Goal: Obtain resource: Download file/media

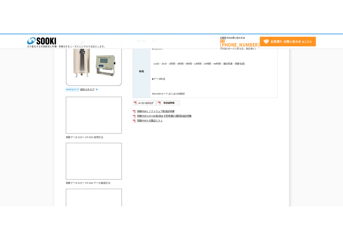
scroll to position [124, 0]
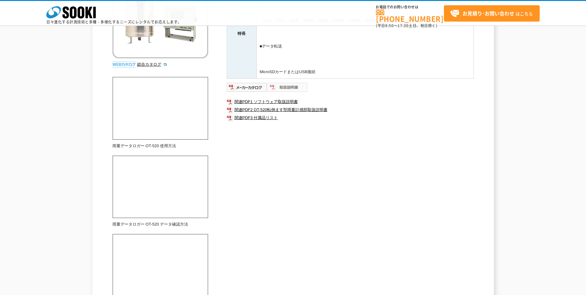
click at [286, 88] on img at bounding box center [287, 87] width 40 height 10
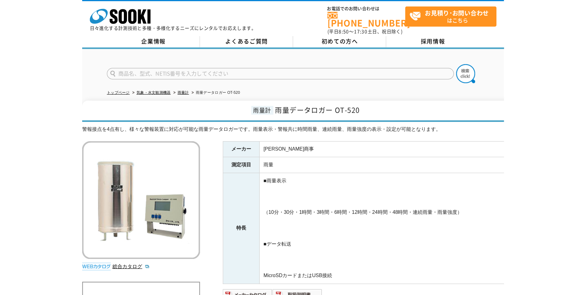
scroll to position [62, 0]
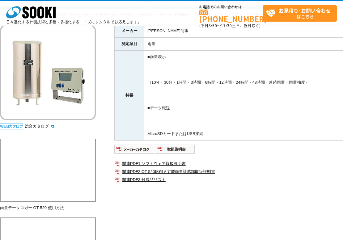
click at [237, 193] on div "メーカー [PERSON_NAME]商事 測定項目 雨量 特長 ■雨量表示 （10分・30分・1時間・3時間・6時間・12時間・24時間・48時間・連続雨量・…" at bounding box center [237, 110] width 247 height 172
click at [134, 151] on img at bounding box center [134, 149] width 40 height 10
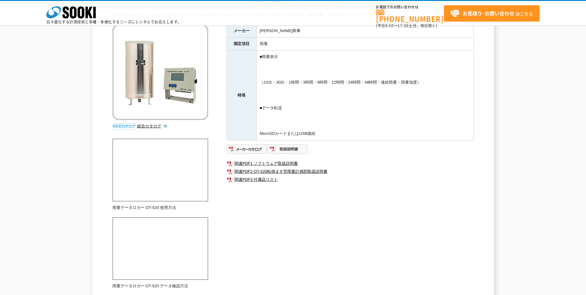
click at [312, 209] on div "警報接点を4点有し、様々な警報装置に対応が可能な雨量データロガーです。雨量表示・警報共に時間雨量、連続雨量、雨量強度の表示・設定が可能となります。 総合カタロ…" at bounding box center [292, 275] width 361 height 526
click at [287, 170] on link "関連PDF2 OT-520転倒ます型雨量計感部取扱説明書" at bounding box center [350, 172] width 247 height 8
click at [300, 150] on img at bounding box center [287, 149] width 40 height 10
click at [190, 91] on img at bounding box center [160, 72] width 96 height 96
click at [184, 96] on img at bounding box center [160, 72] width 96 height 96
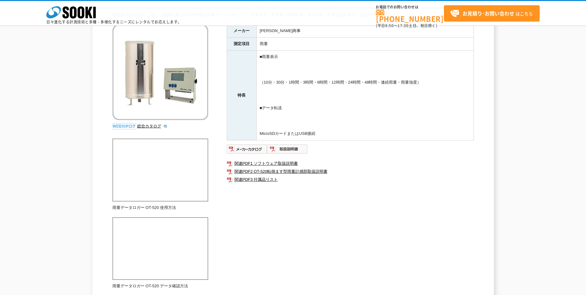
click at [124, 127] on img at bounding box center [123, 126] width 23 height 6
click at [141, 126] on link "総合カタログ" at bounding box center [152, 126] width 30 height 5
